Goal: Task Accomplishment & Management: Manage account settings

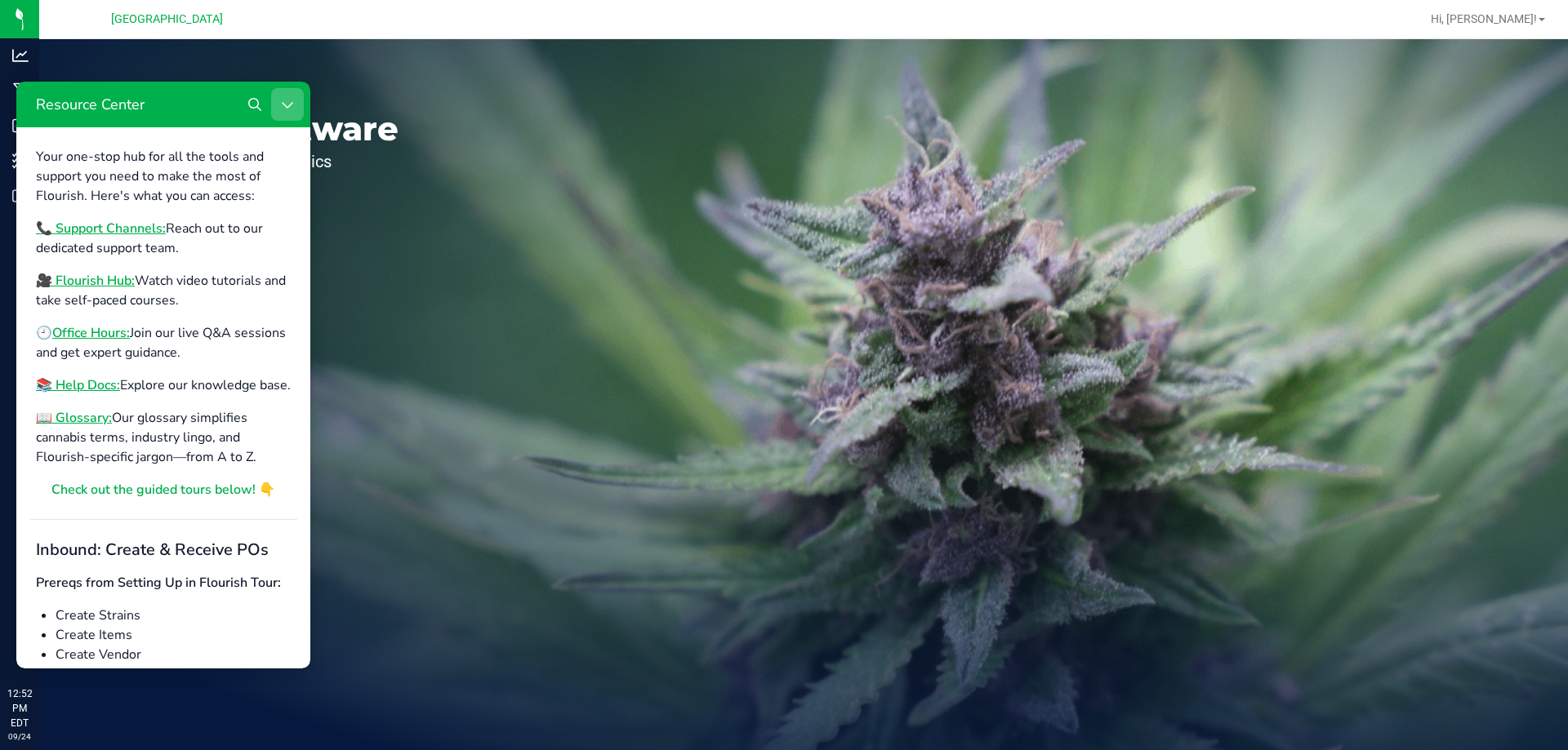
click at [285, 107] on icon "Close Resource Center" at bounding box center [287, 104] width 13 height 13
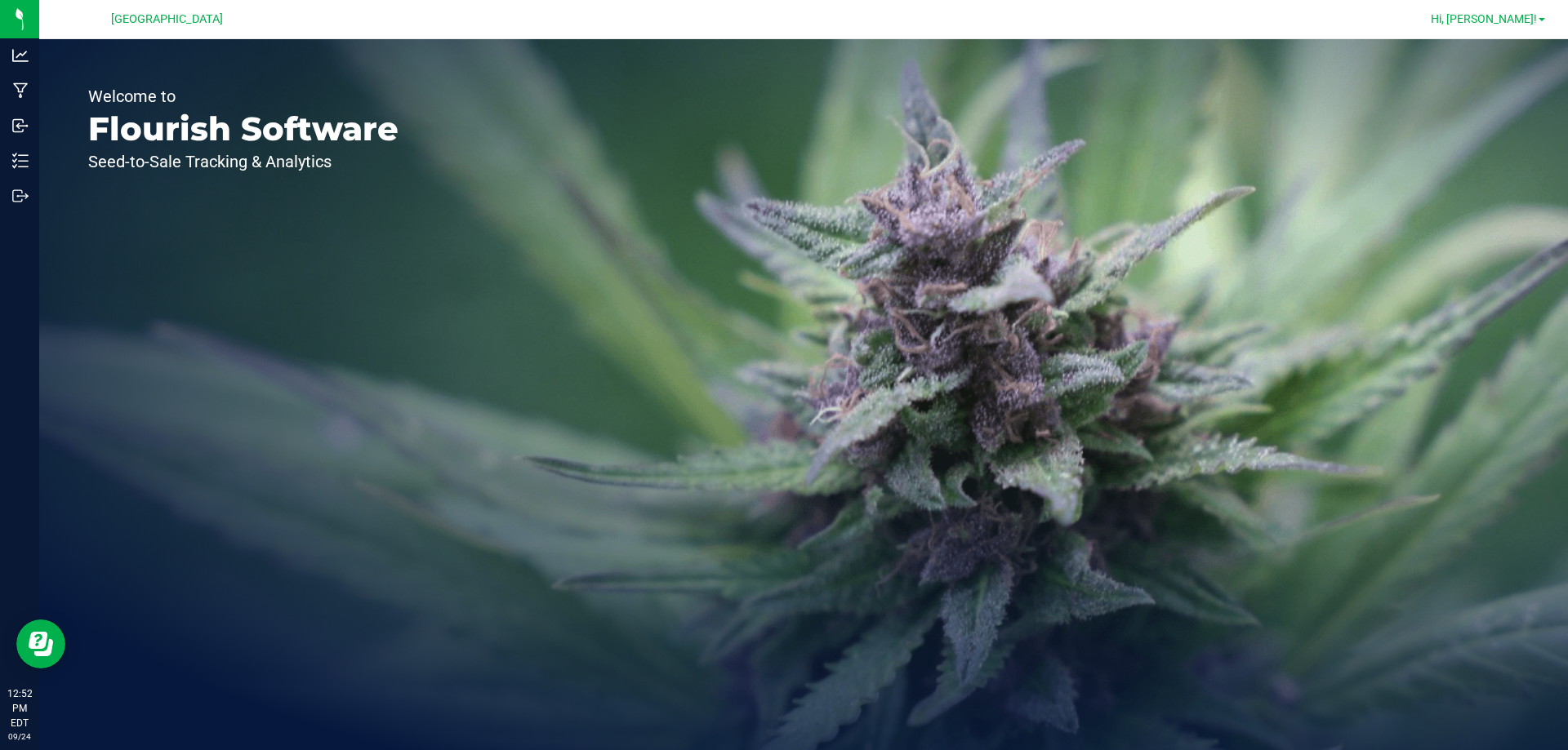
click at [1542, 19] on span at bounding box center [1542, 20] width 7 height 3
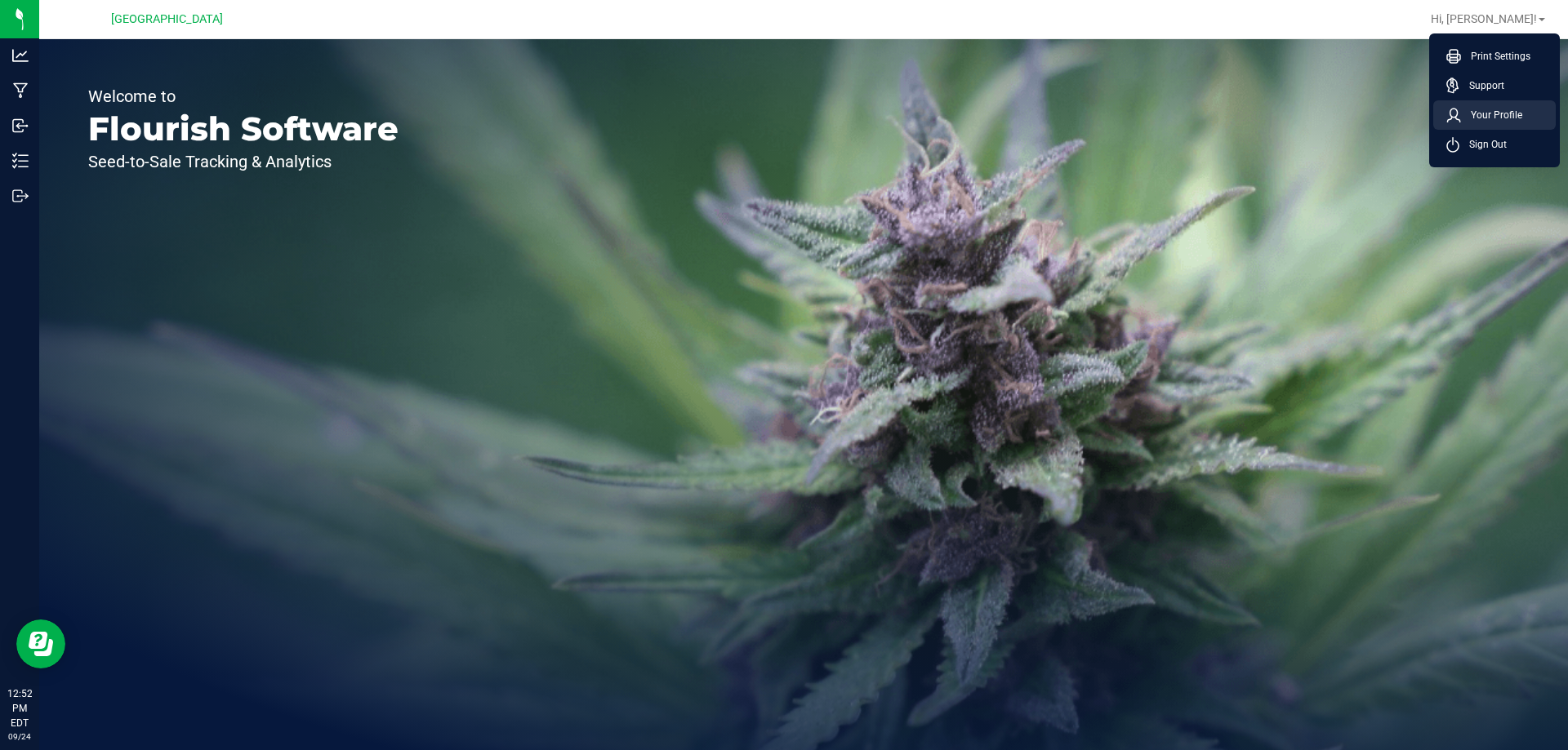
click at [1486, 109] on span "Your Profile" at bounding box center [1491, 115] width 61 height 16
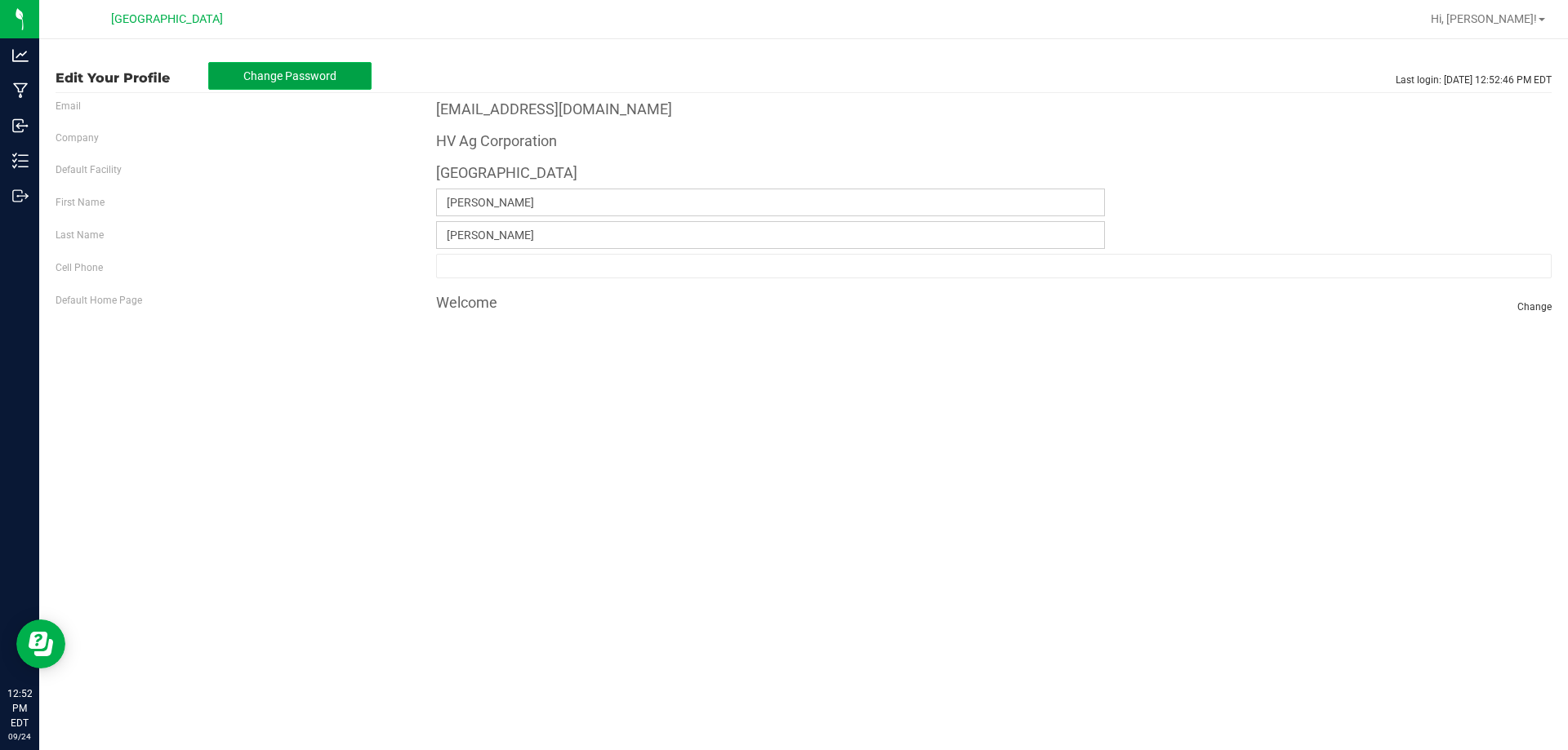
click at [253, 79] on span "Change Password" at bounding box center [290, 76] width 93 height 13
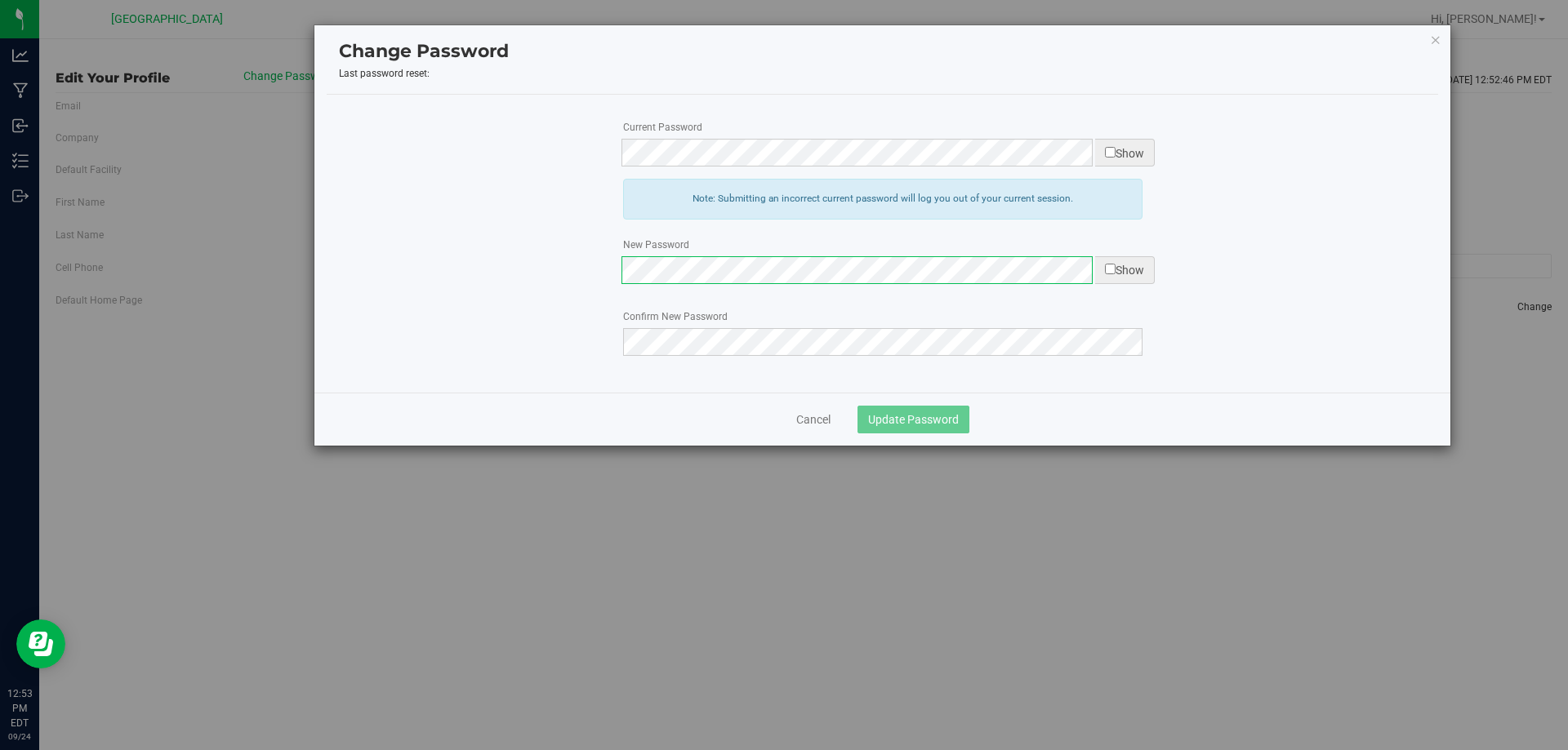
click at [670, 263] on div "Current Password Show Note: Submitting an incorrect current password will log y…" at bounding box center [882, 244] width 1112 height 298
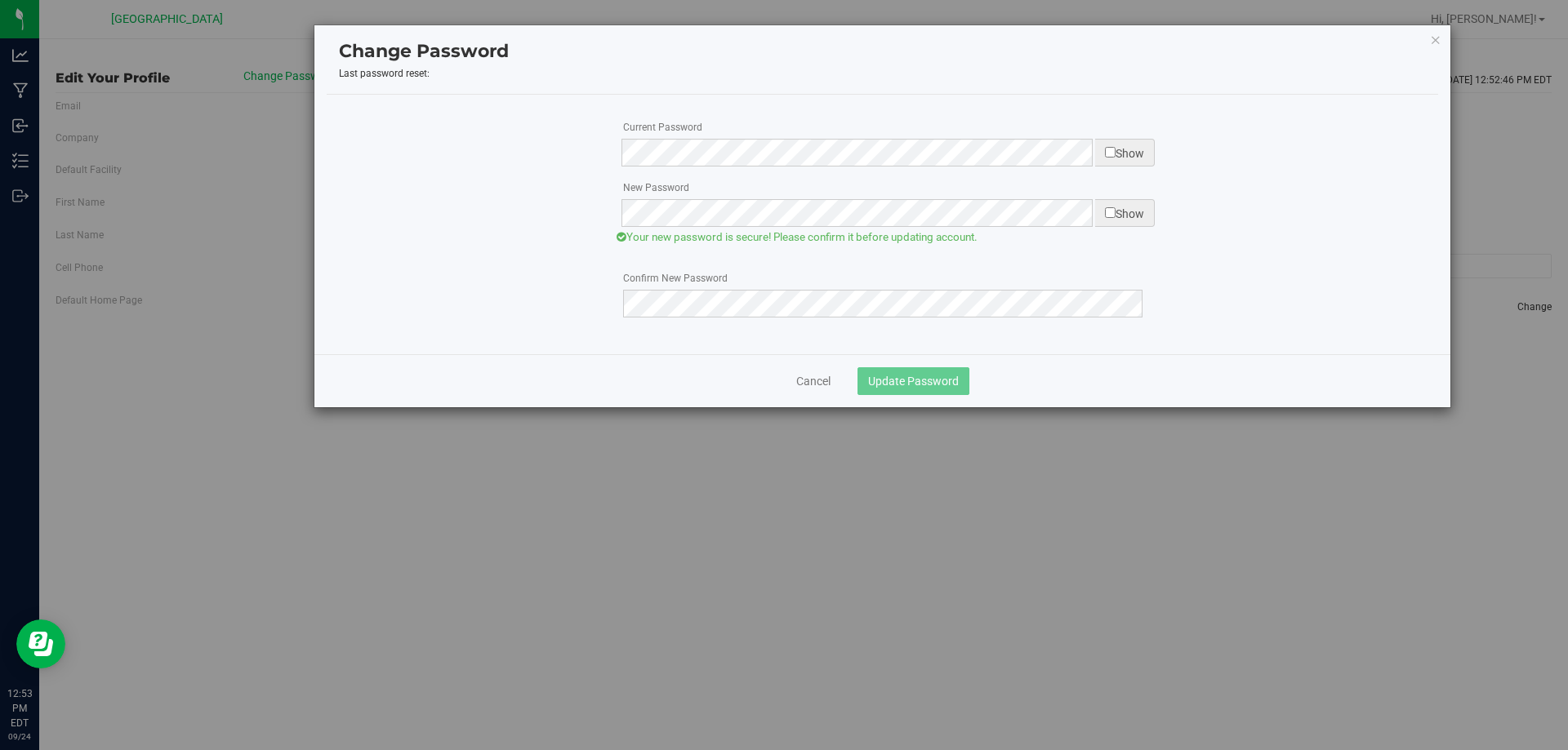
click at [1111, 215] on input "checkbox" at bounding box center [1110, 213] width 10 height 10
checkbox input "true"
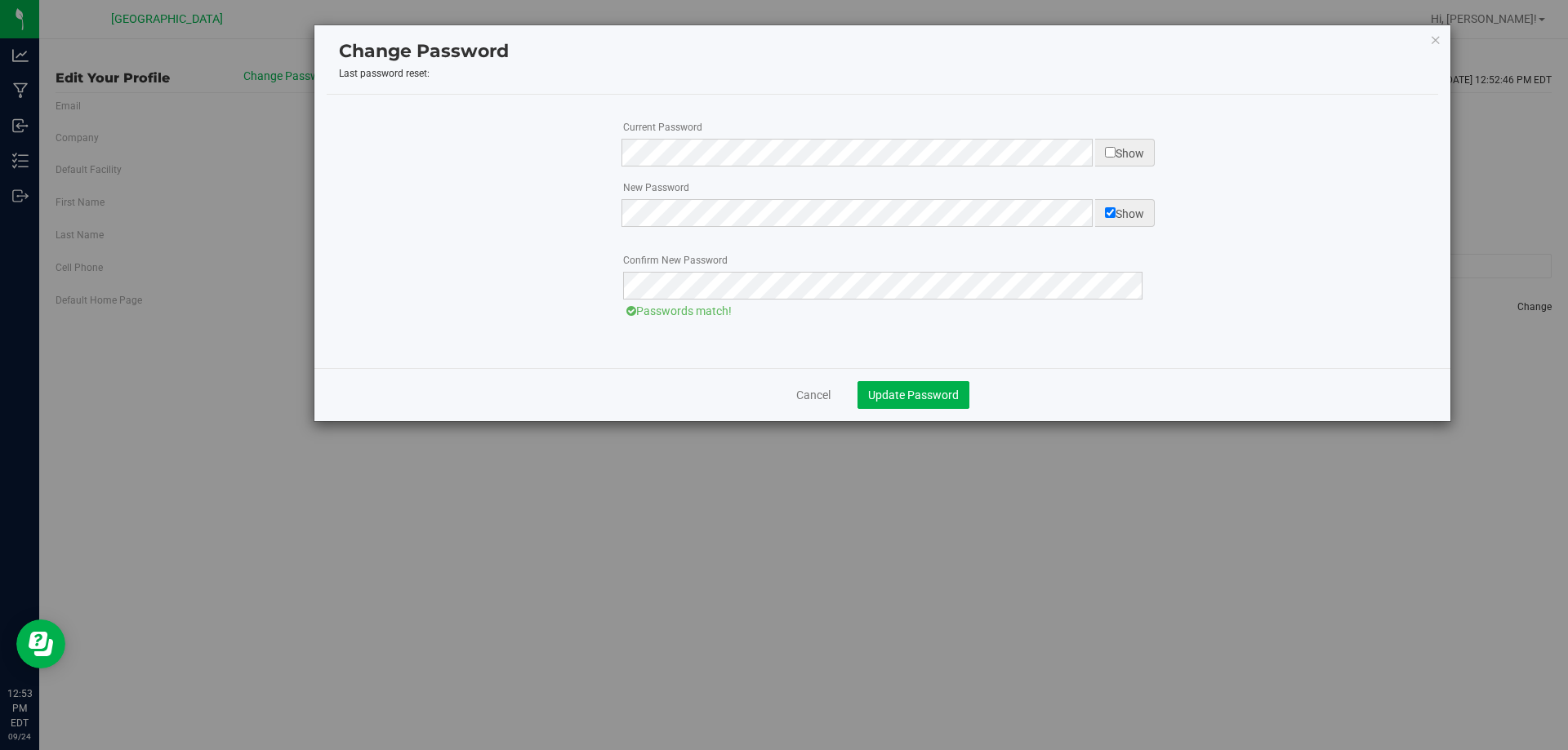
drag, startPoint x: 1164, startPoint y: 315, endPoint x: 1094, endPoint y: 339, distance: 74.0
click at [1164, 315] on div "Please correct your new password first. Please confirm your new password. Passw…" at bounding box center [895, 316] width 544 height 33
click at [940, 389] on span "Update Password" at bounding box center [913, 394] width 90 height 13
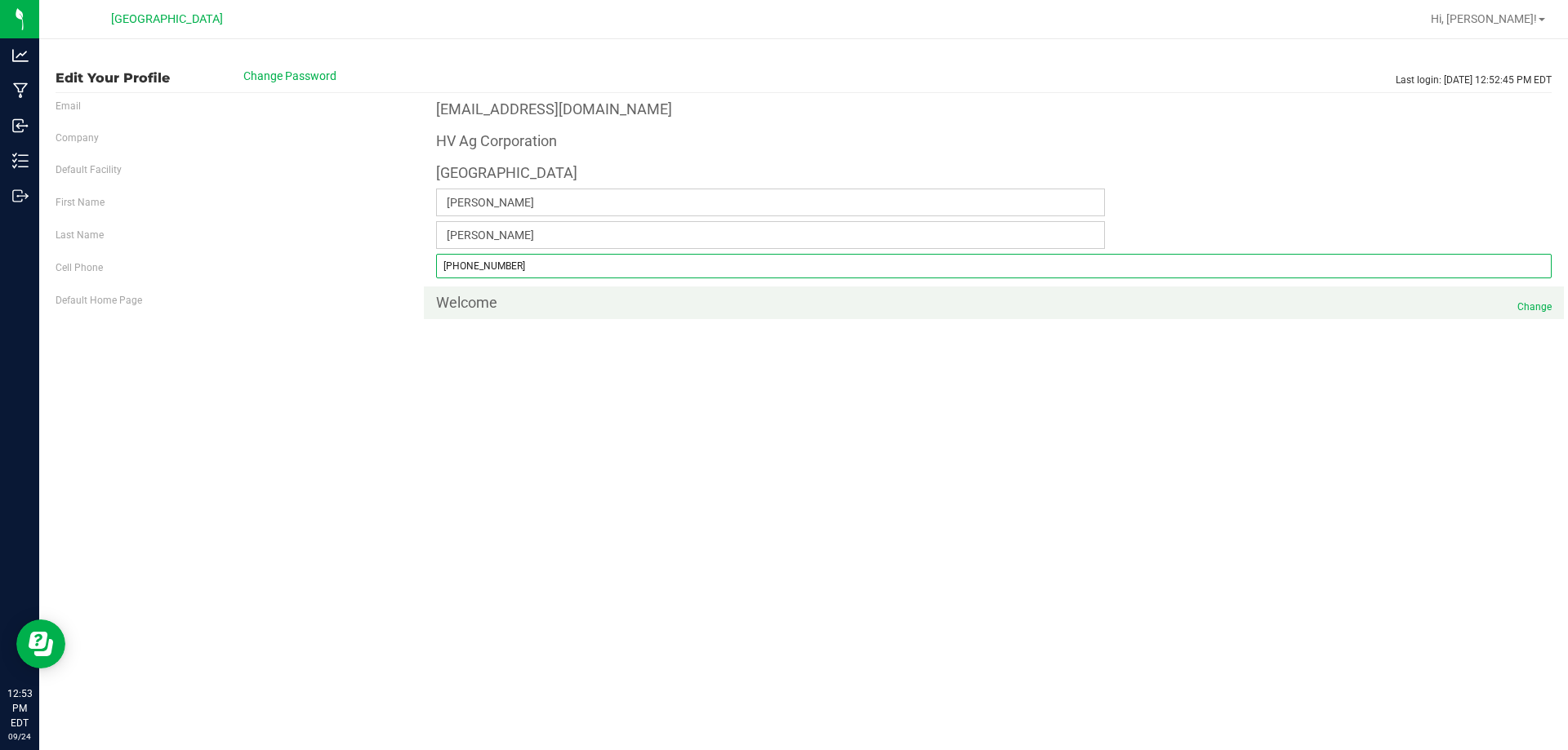
type input "[PHONE_NUMBER]"
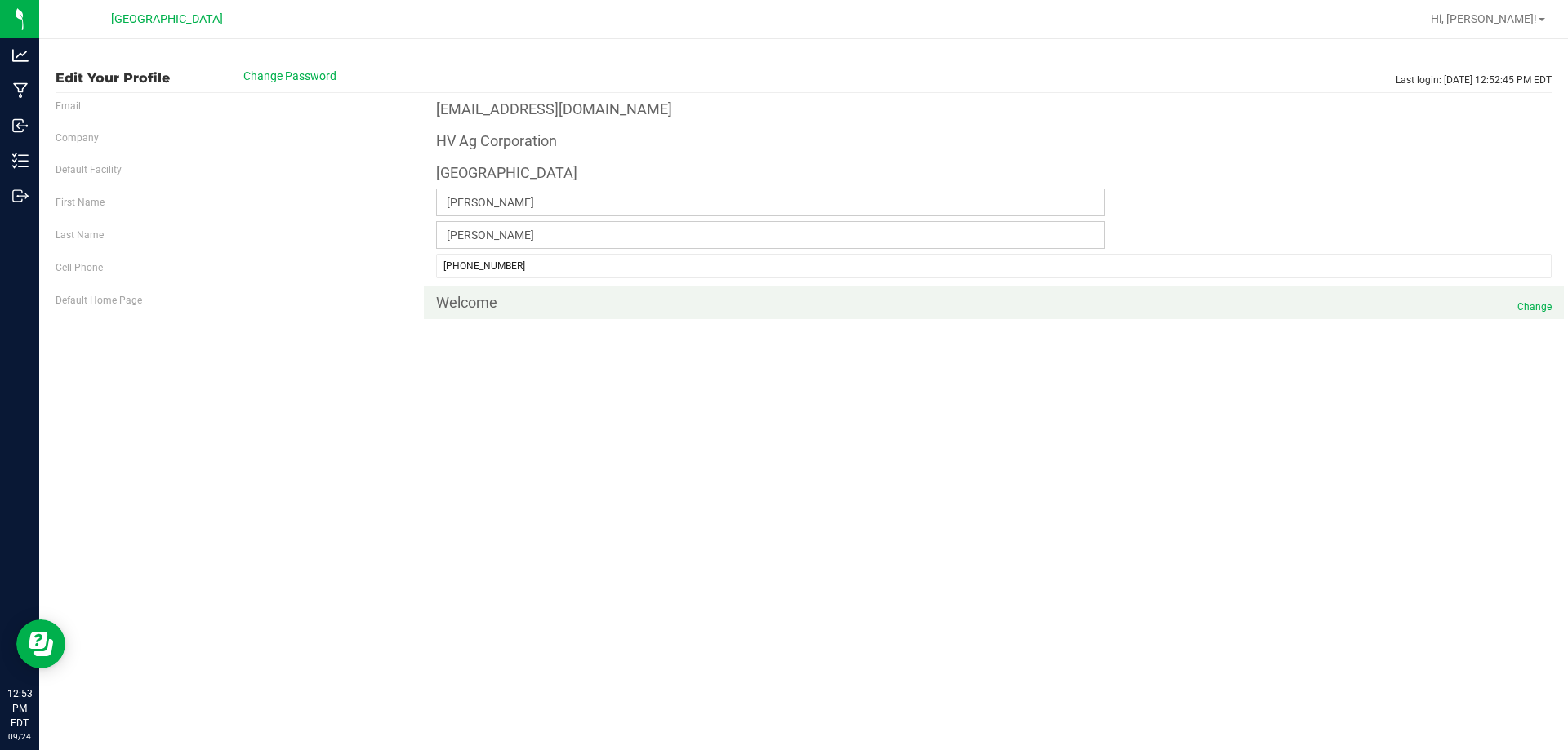
click at [1529, 300] on span "Change" at bounding box center [1534, 307] width 34 height 15
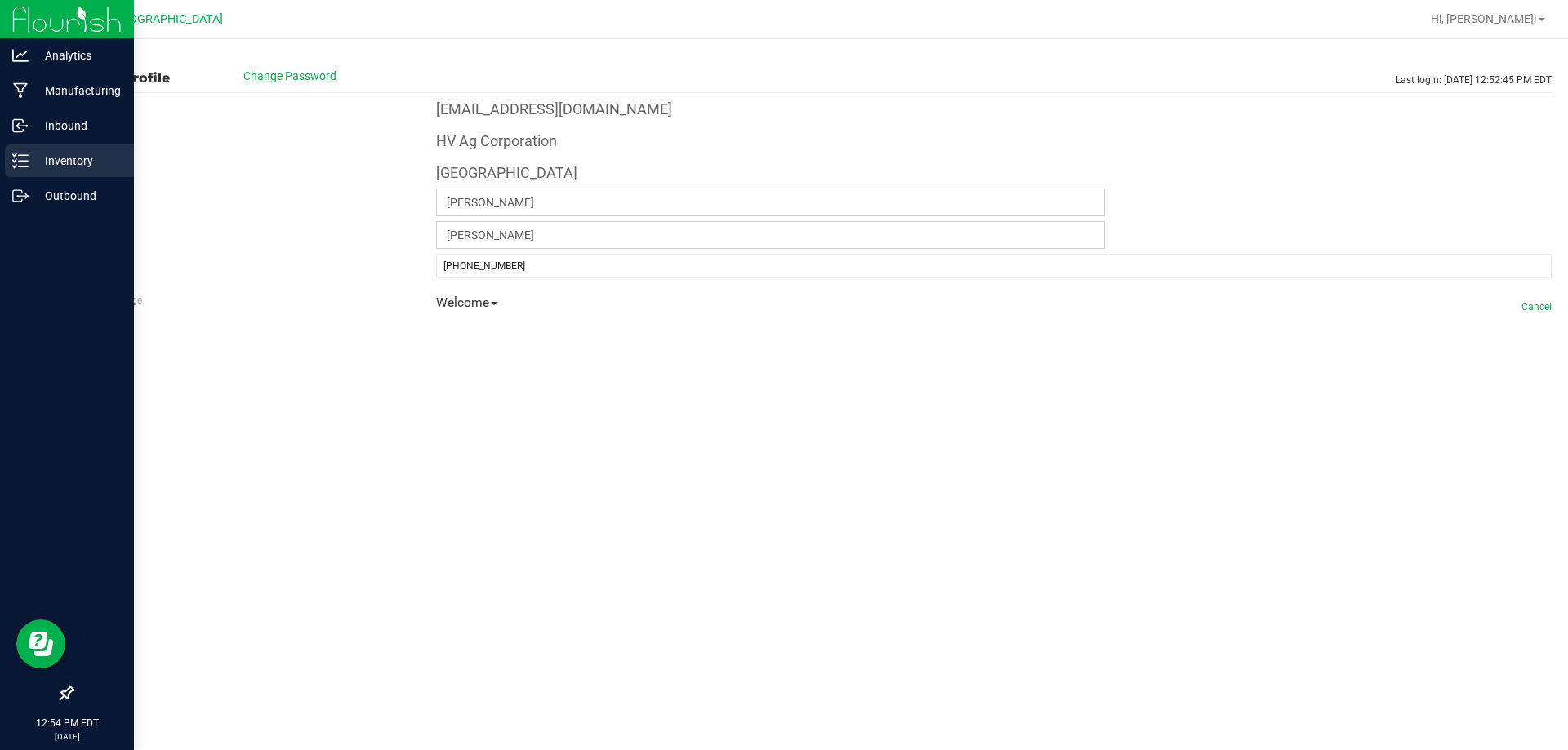
click at [54, 166] on p "Inventory" at bounding box center [77, 160] width 98 height 20
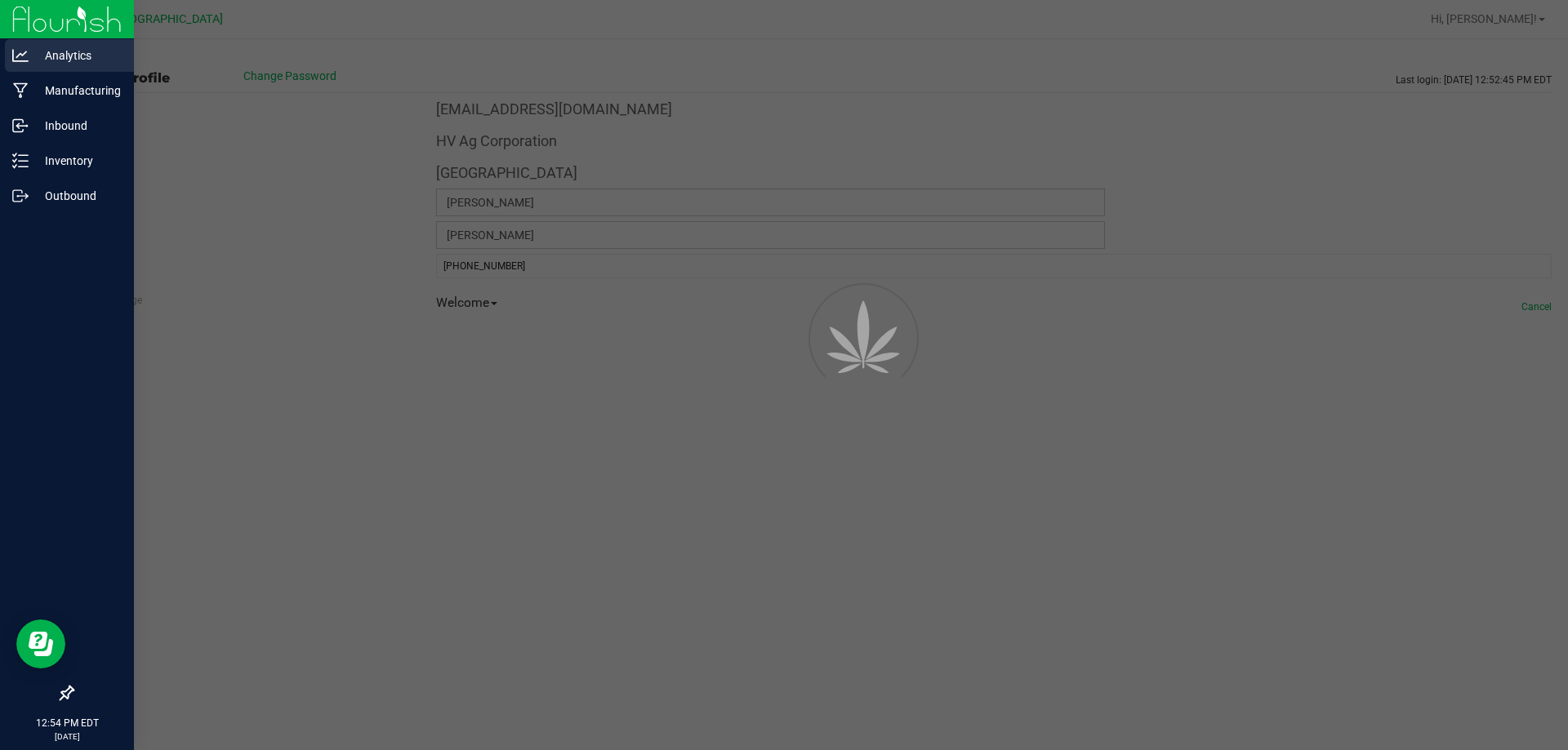
click at [59, 48] on p "Analytics" at bounding box center [77, 55] width 98 height 20
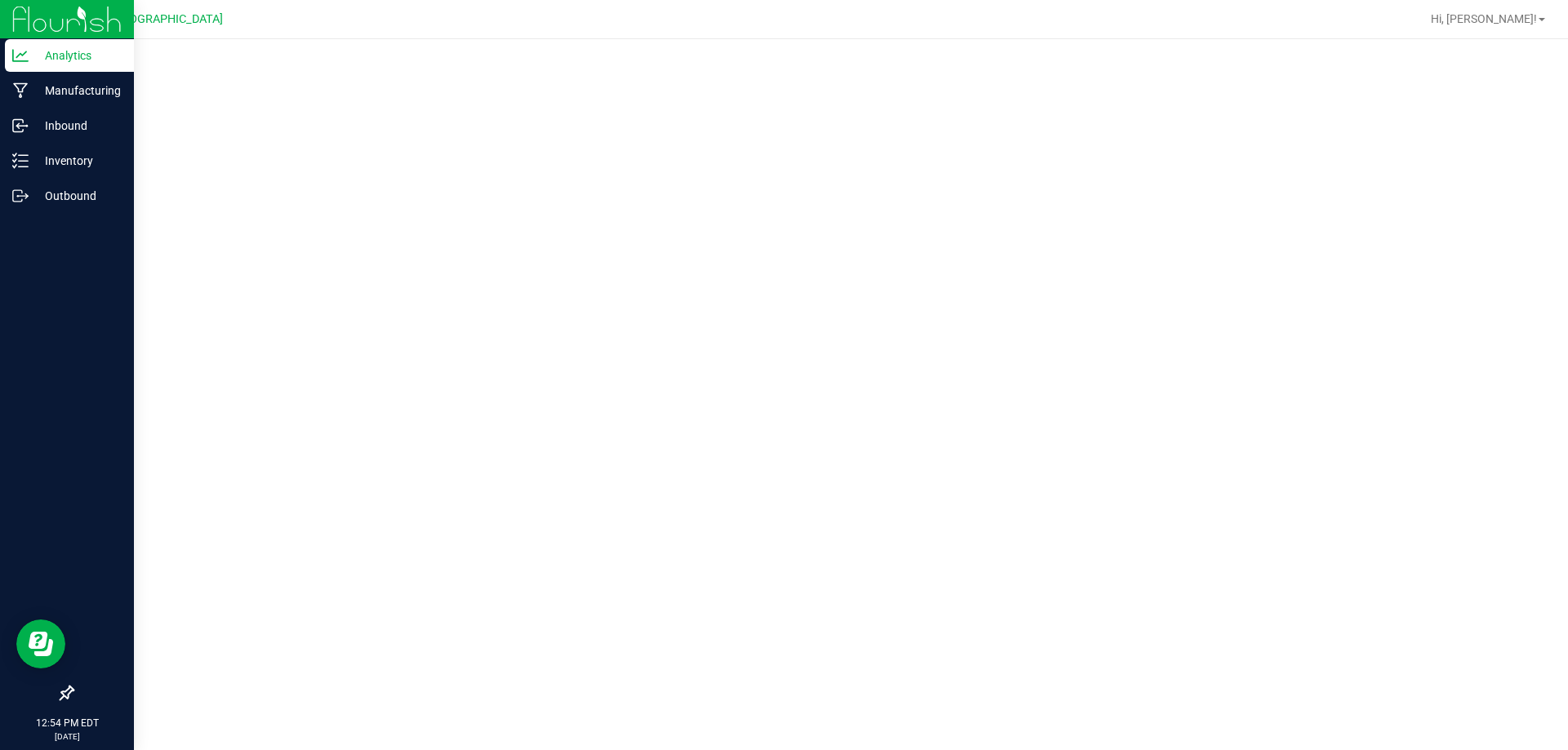
click at [80, 59] on p "Analytics" at bounding box center [77, 55] width 98 height 20
click at [23, 187] on div "Outbound" at bounding box center [70, 196] width 129 height 33
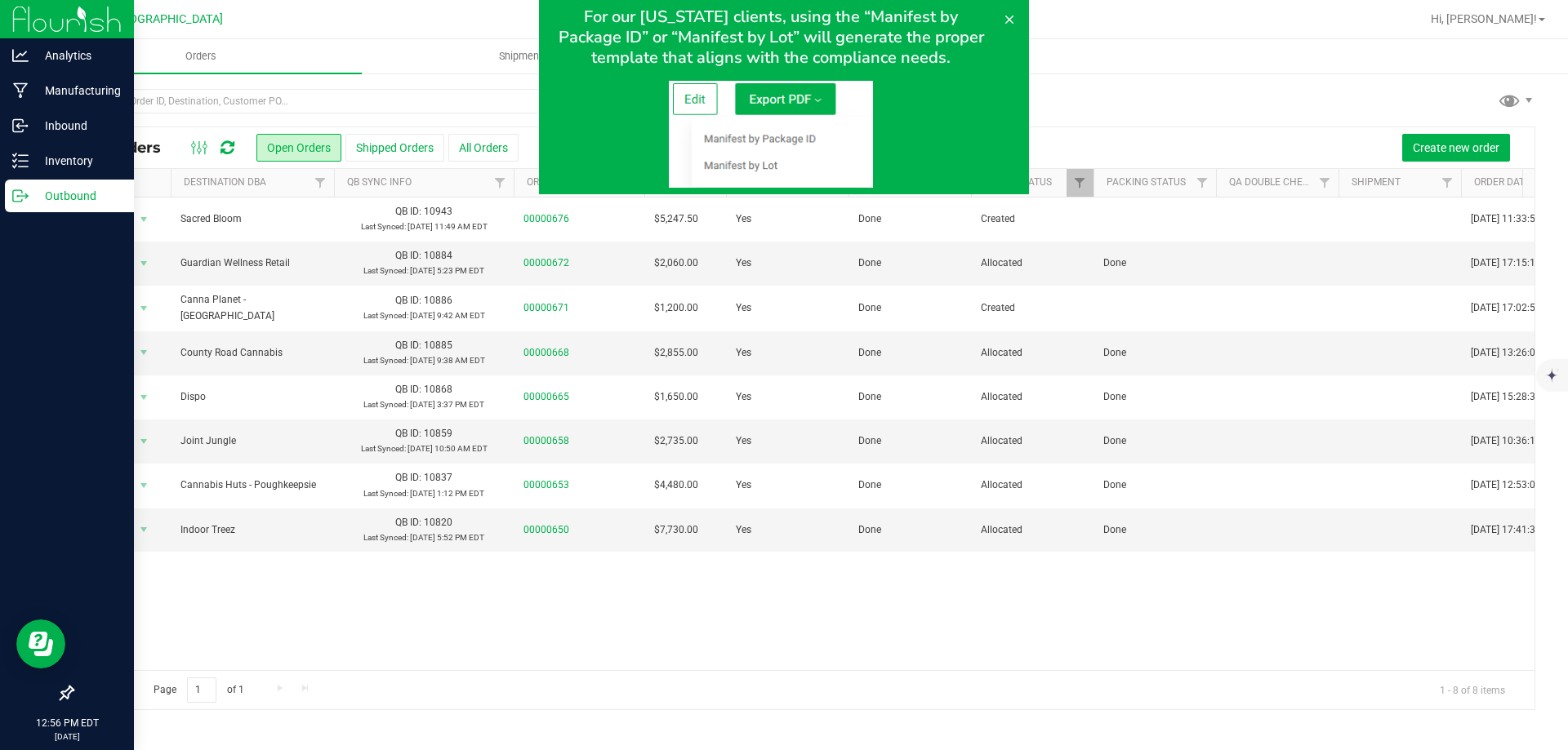
click at [17, 245] on div at bounding box center [67, 446] width 134 height 463
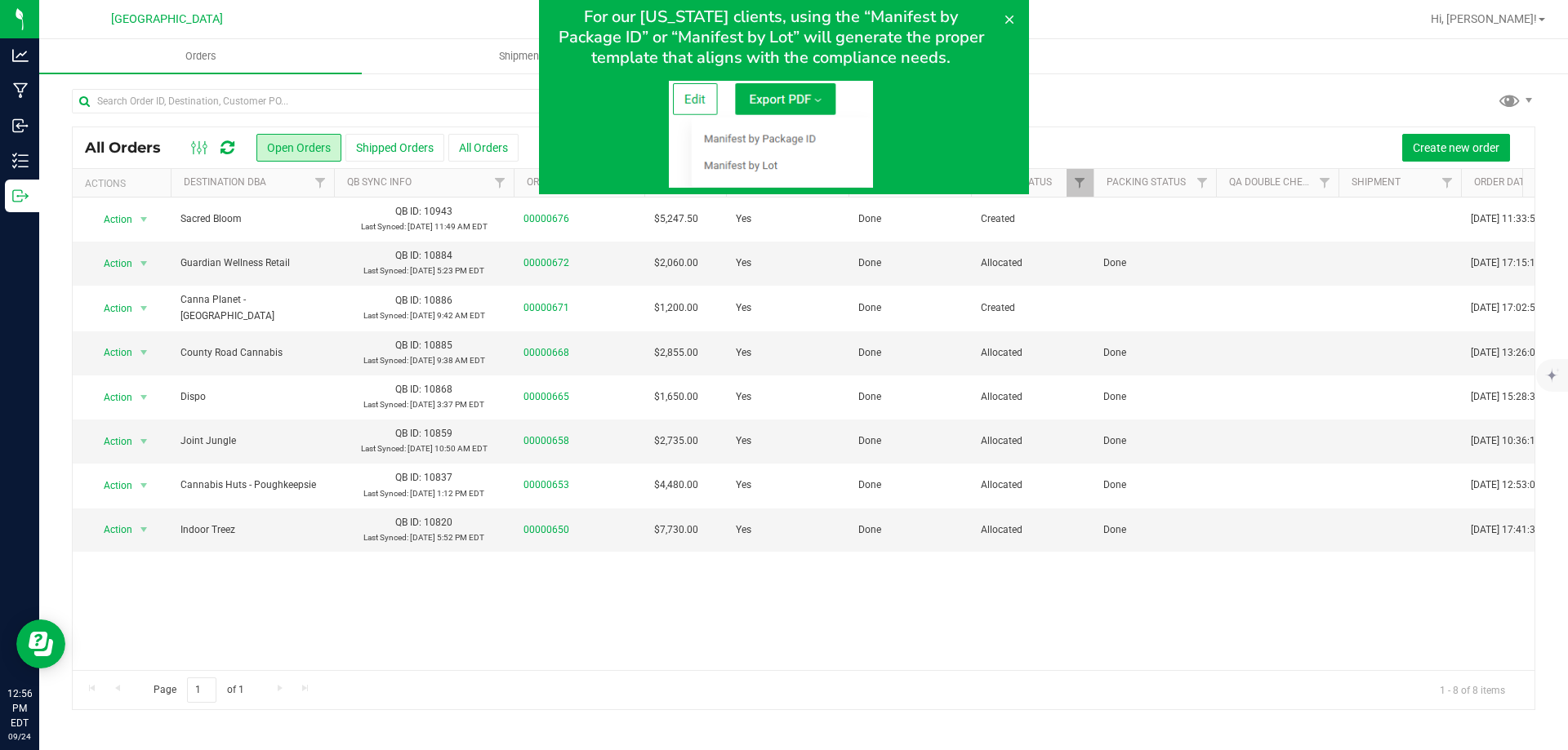
click at [15, 162] on div at bounding box center [784, 97] width 1568 height 195
click at [1002, 19] on icon at bounding box center [1008, 19] width 13 height 13
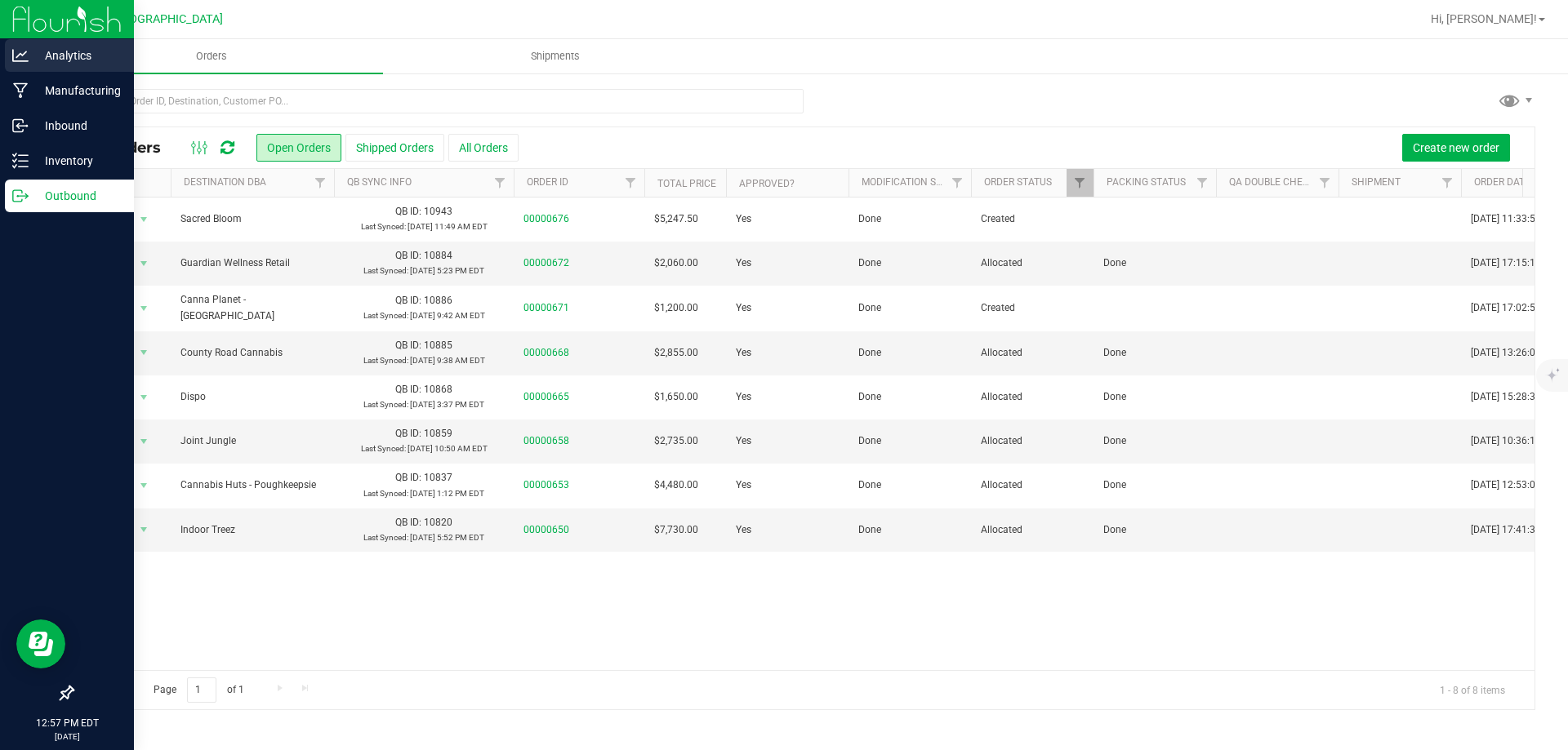
click at [67, 65] on p "Analytics" at bounding box center [77, 55] width 98 height 20
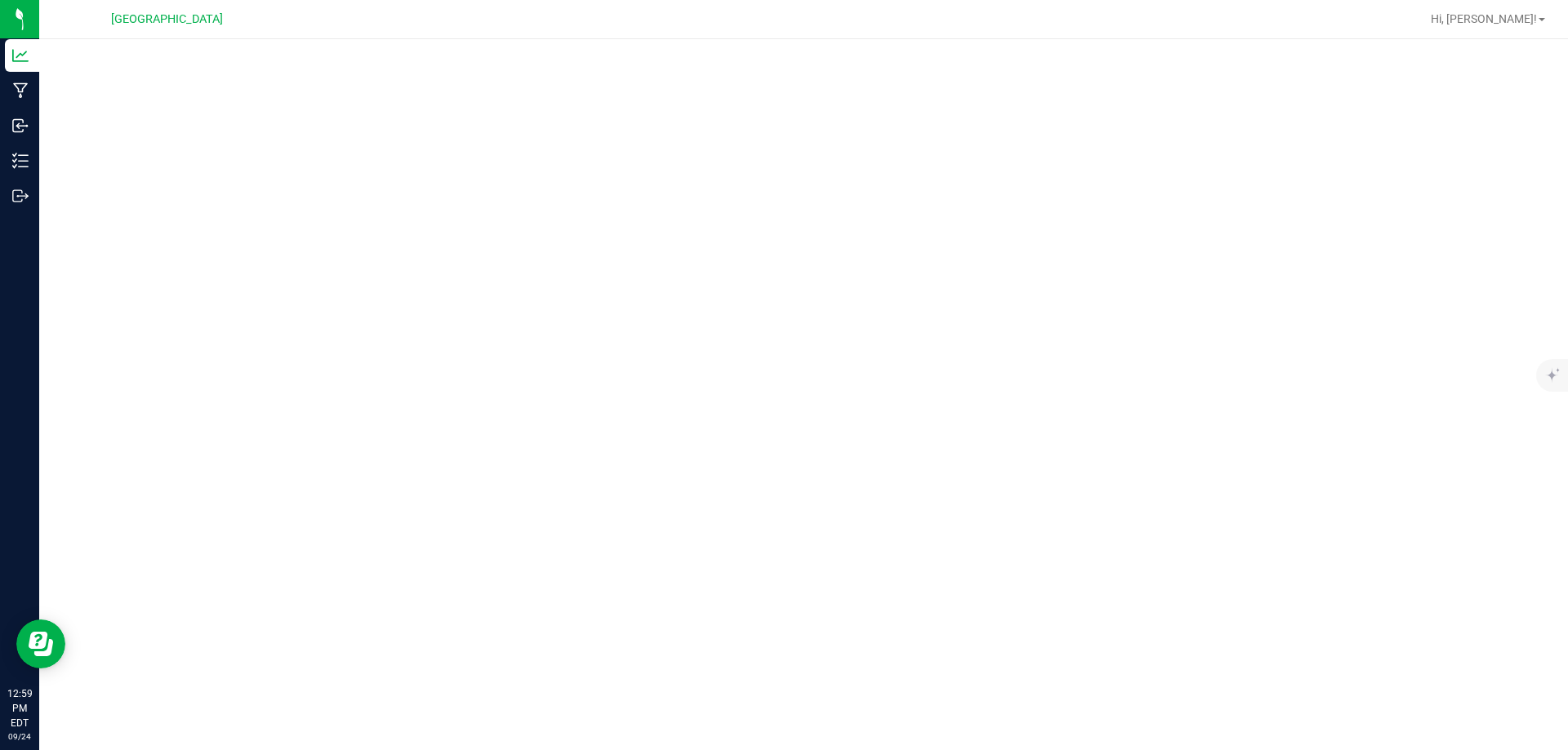
click at [787, 46] on div at bounding box center [803, 390] width 1528 height 702
drag, startPoint x: 1403, startPoint y: 1, endPoint x: 892, endPoint y: 33, distance: 512.0
click at [892, 33] on div at bounding box center [856, 19] width 1128 height 32
